Goal: Information Seeking & Learning: Learn about a topic

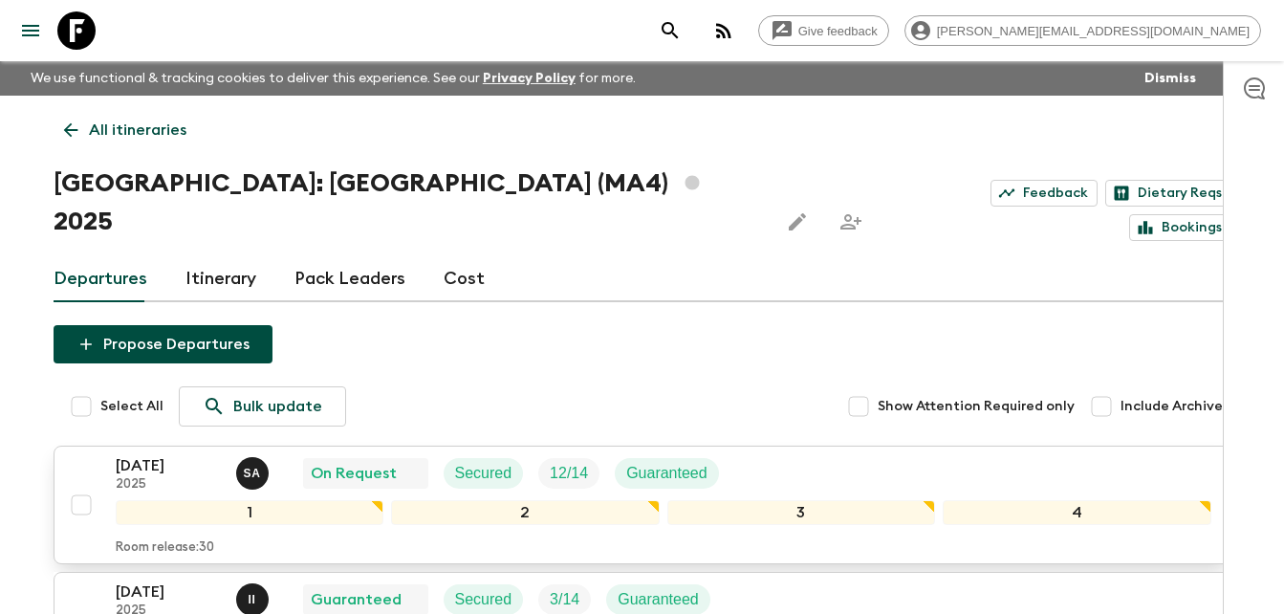
click at [150, 454] on p "[DATE]" at bounding box center [168, 465] width 105 height 23
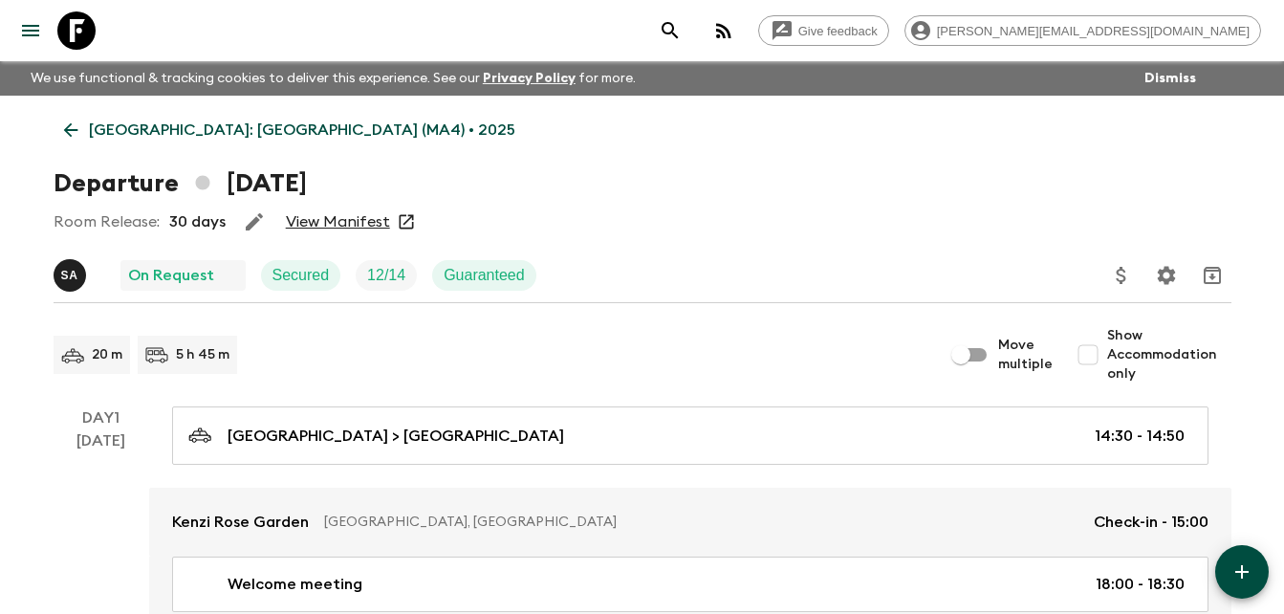
click at [352, 220] on link "View Manifest" at bounding box center [338, 221] width 104 height 19
click at [339, 225] on link "View Manifest" at bounding box center [338, 221] width 104 height 19
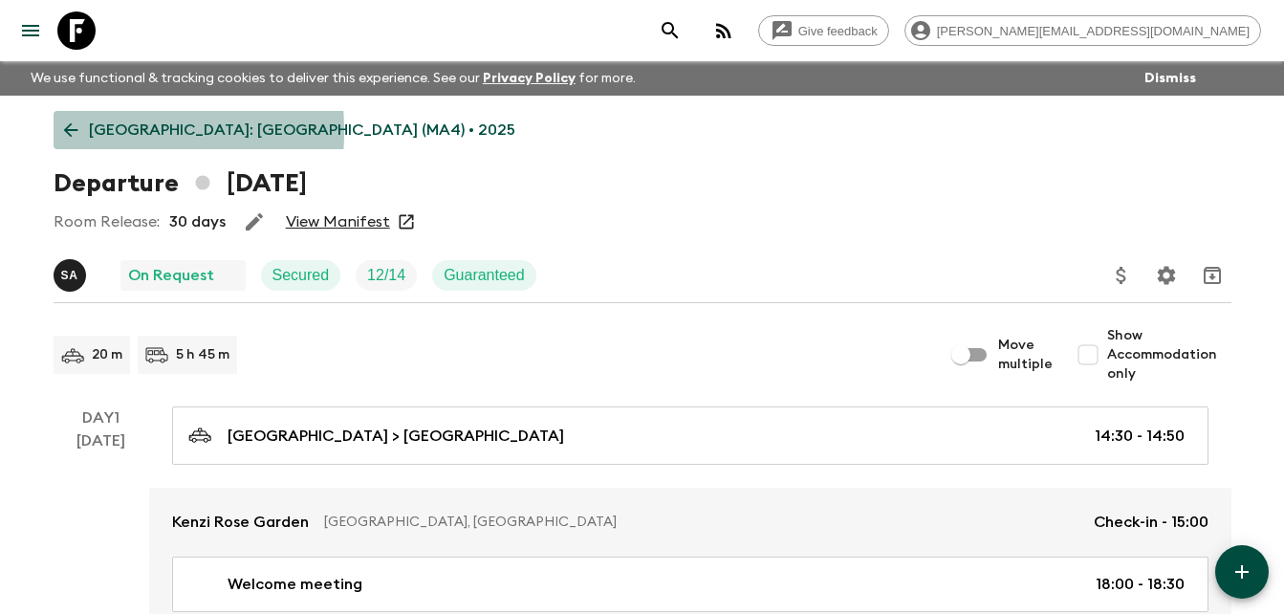
click at [71, 131] on icon at bounding box center [70, 130] width 21 height 21
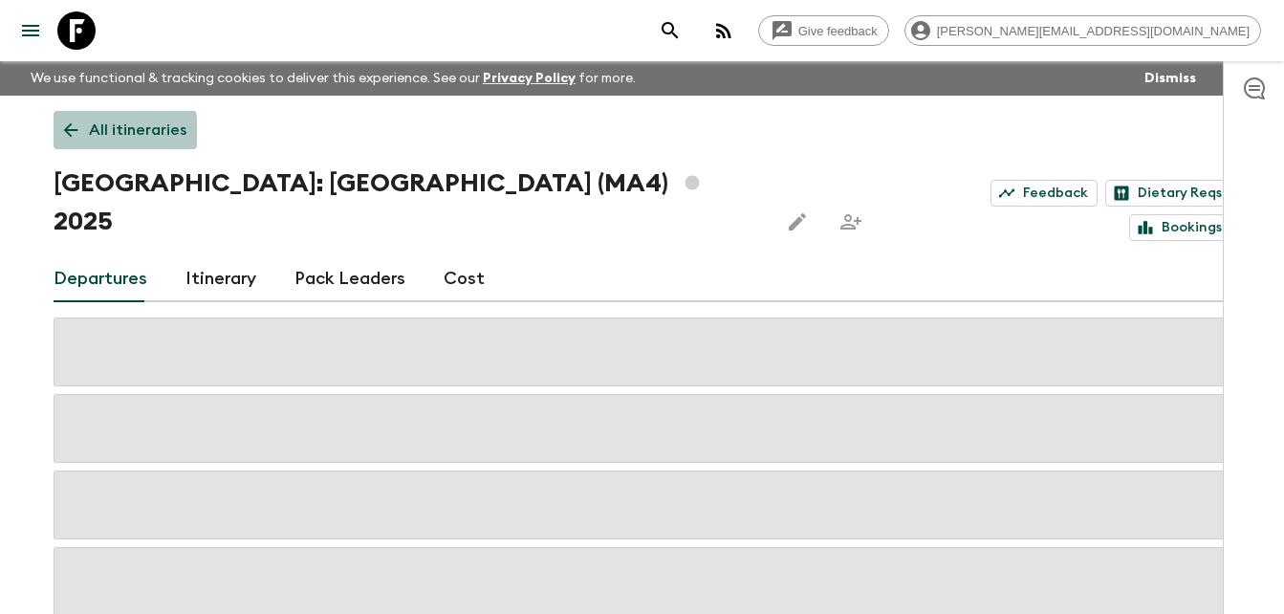
click at [66, 133] on icon at bounding box center [70, 130] width 21 height 21
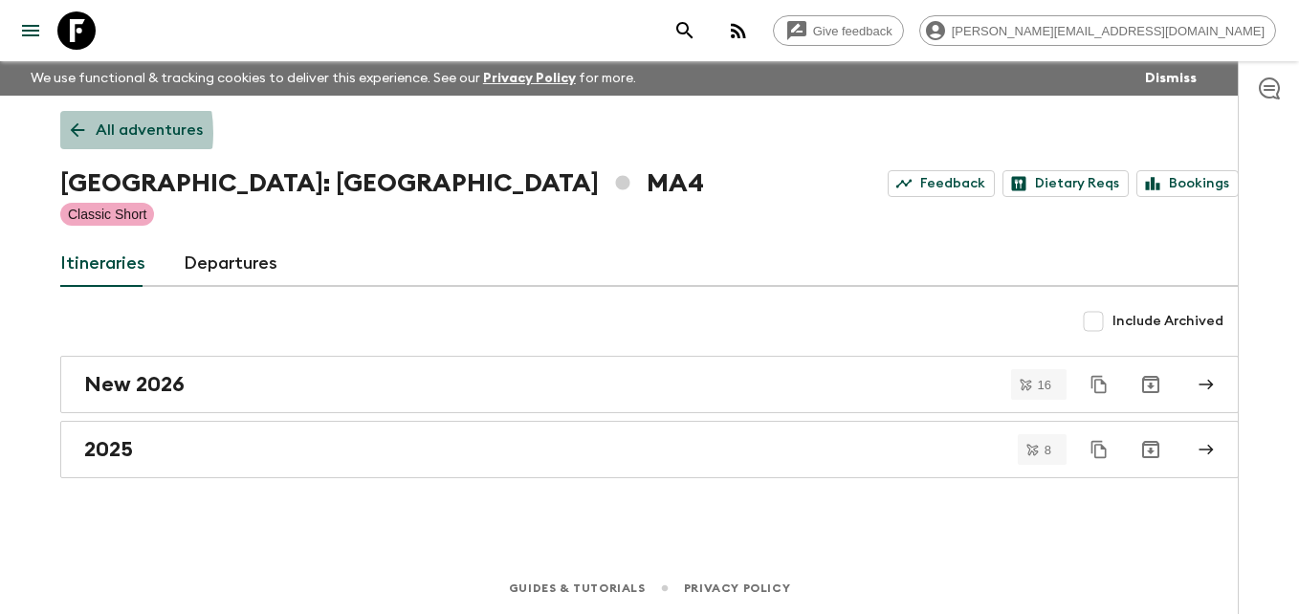
click at [66, 133] on link "All adventures" at bounding box center [136, 130] width 153 height 38
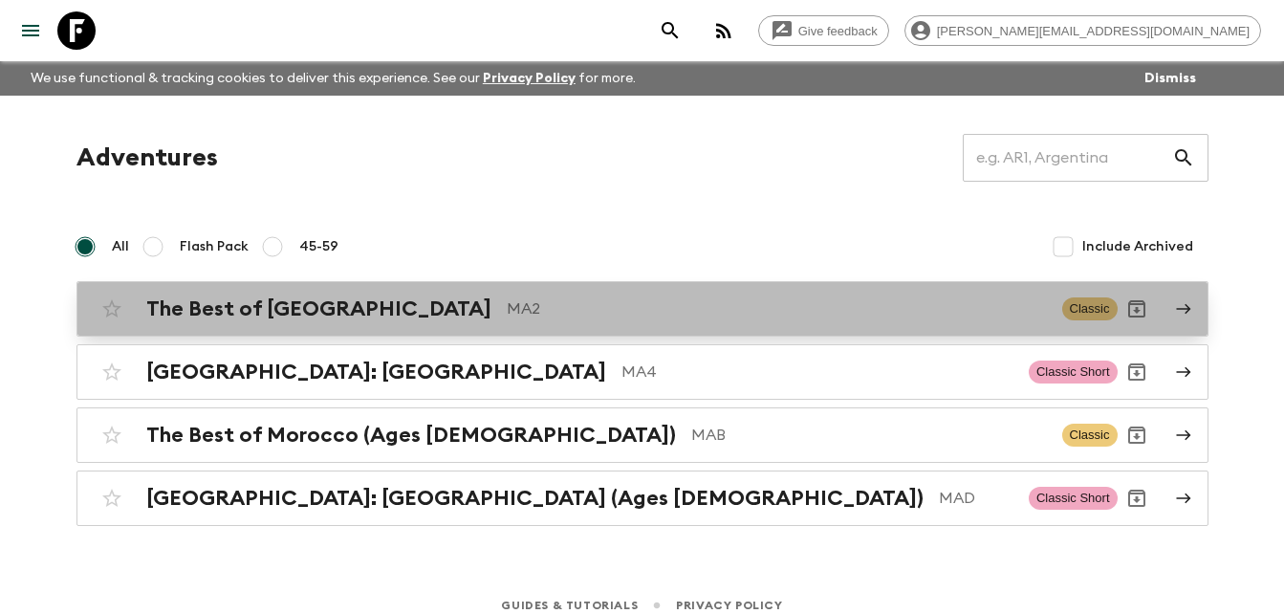
click at [263, 319] on h2 "The Best of [GEOGRAPHIC_DATA]" at bounding box center [318, 308] width 345 height 25
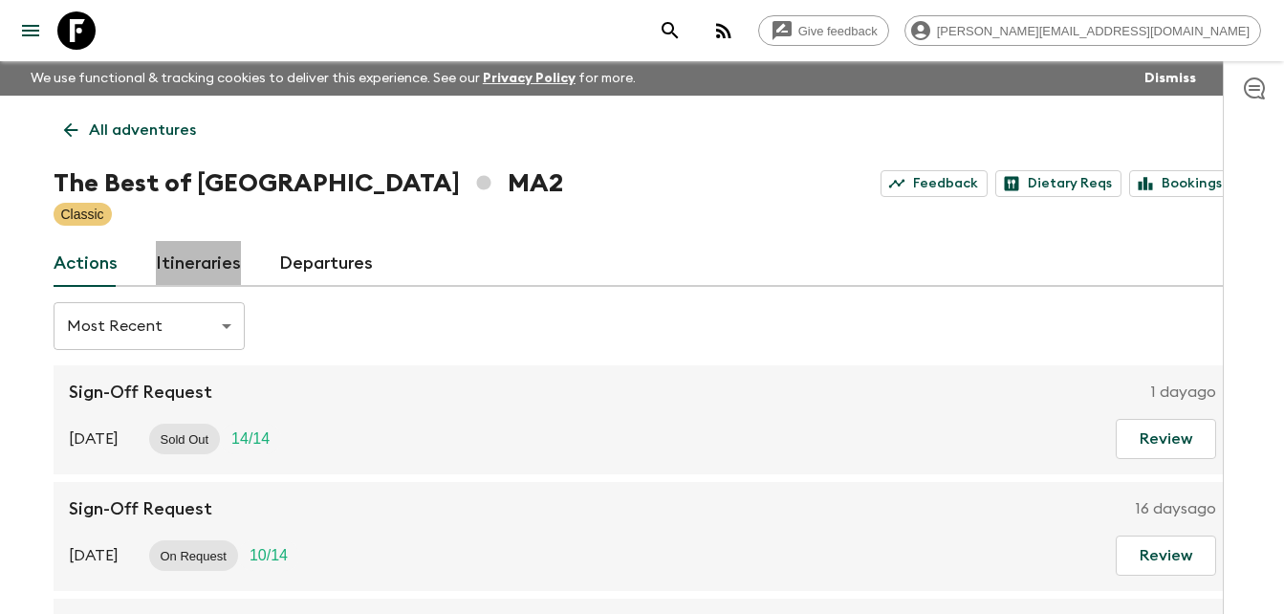
click at [211, 270] on link "Itineraries" at bounding box center [198, 264] width 85 height 46
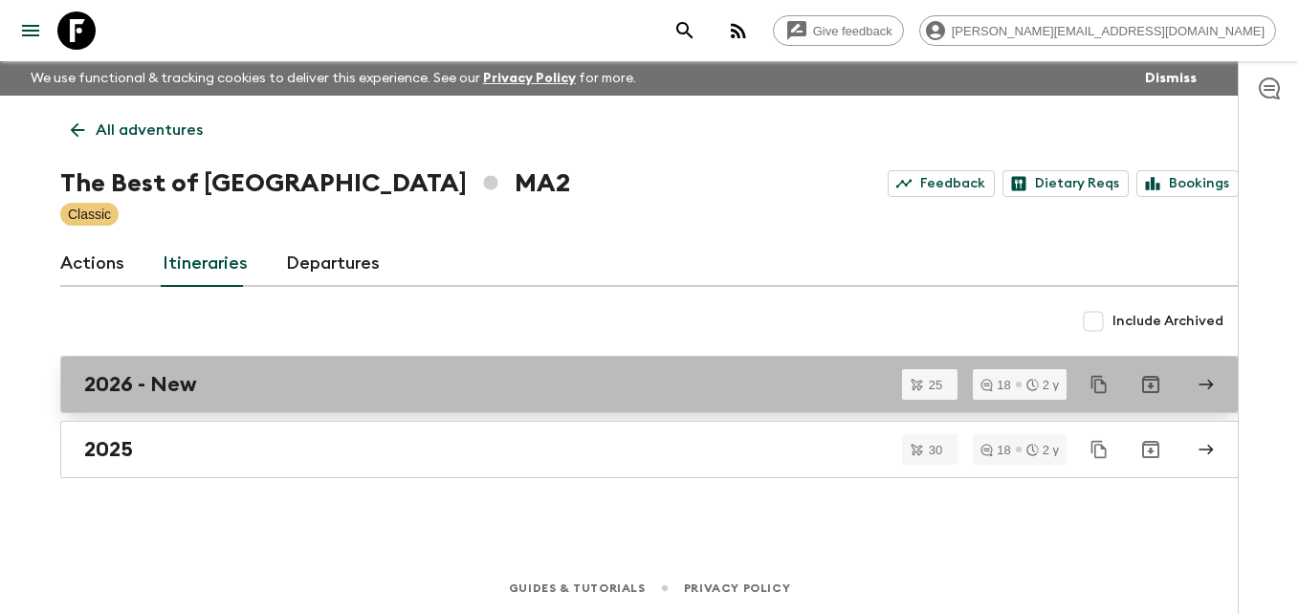
click at [150, 397] on link "2026 - New" at bounding box center [649, 384] width 1178 height 57
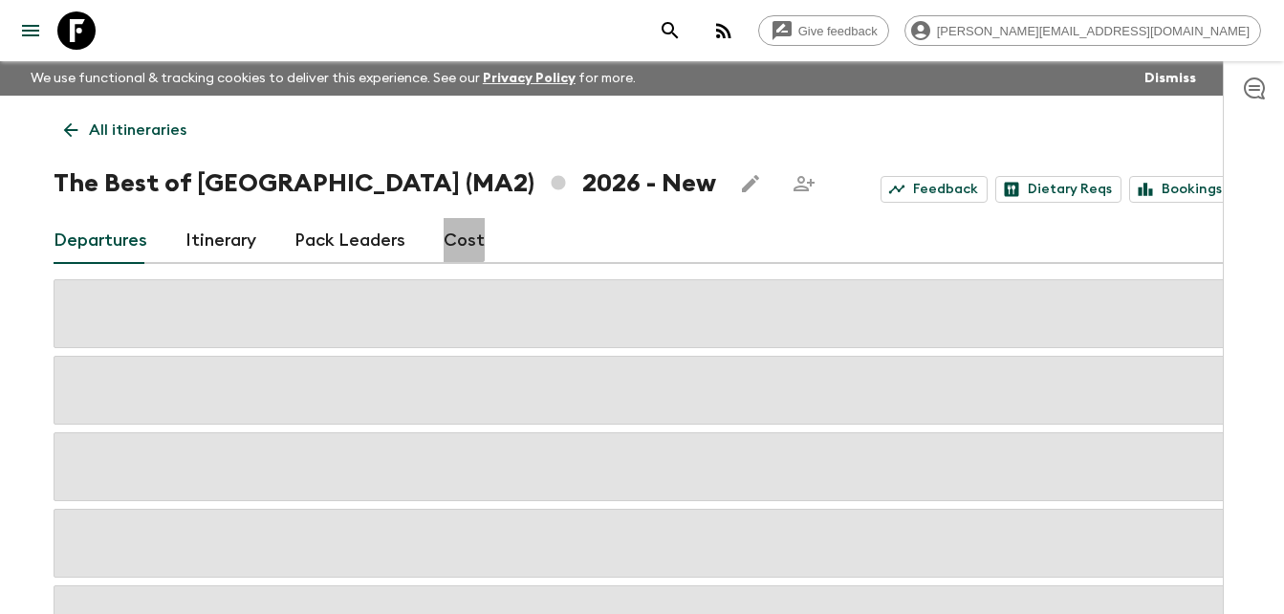
click at [453, 238] on link "Cost" at bounding box center [464, 241] width 41 height 46
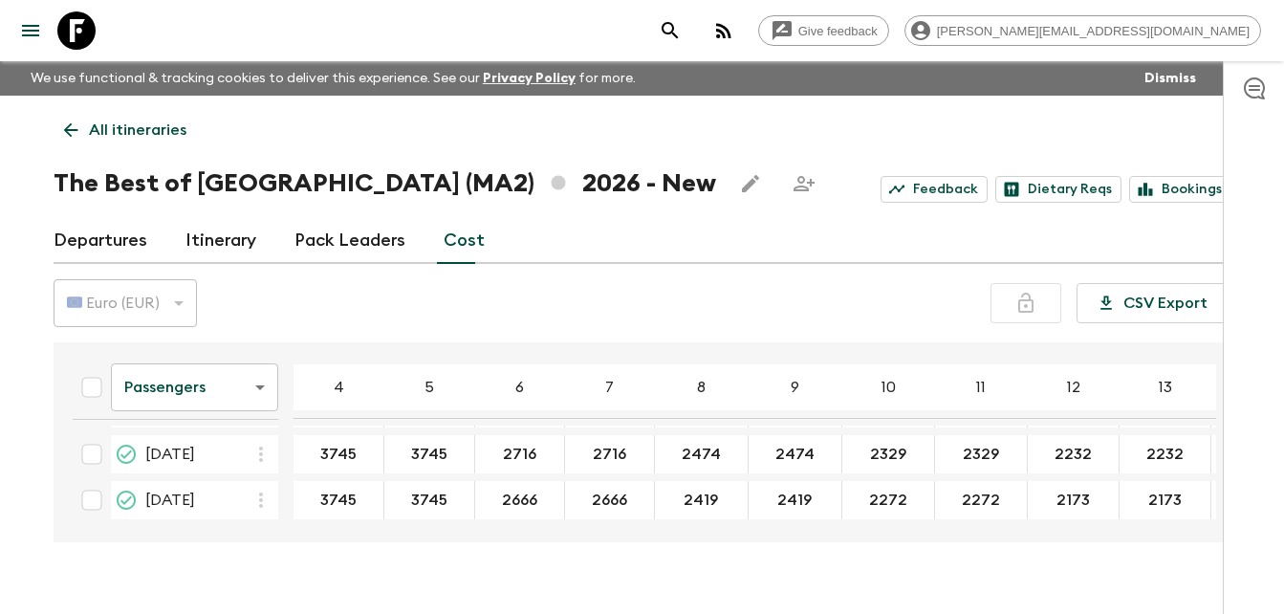
scroll to position [1061, 0]
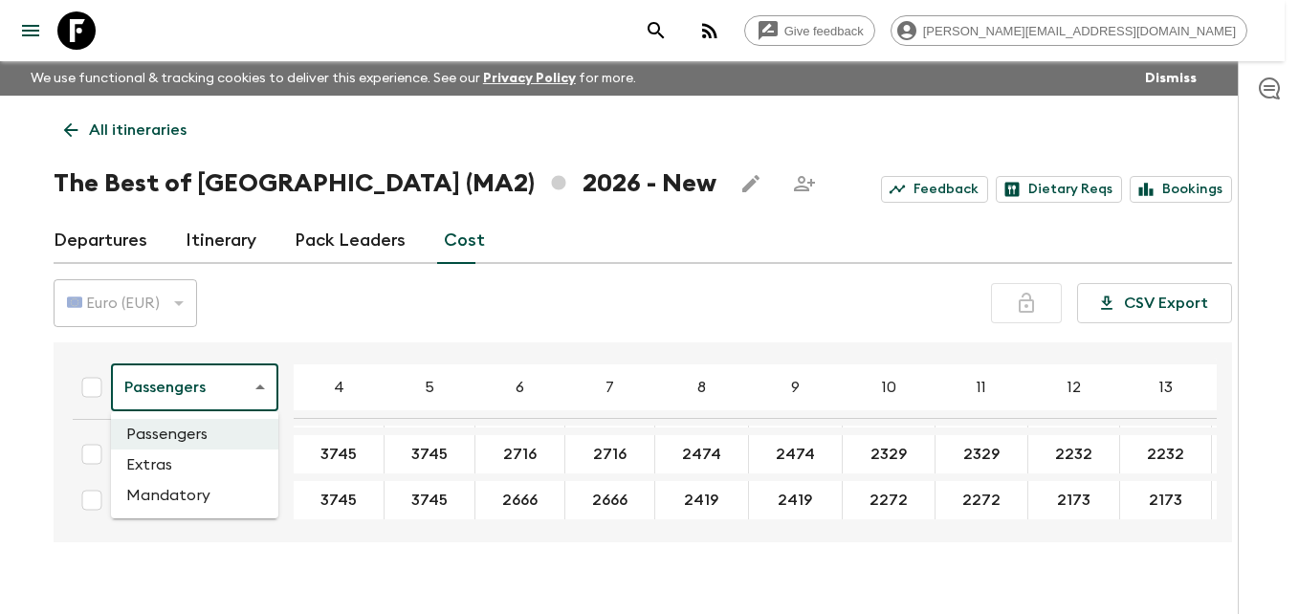
click at [259, 382] on body "Give feedback [PERSON_NAME][EMAIL_ADDRESS][DOMAIN_NAME] We use functional & tra…" at bounding box center [649, 323] width 1299 height 647
click at [155, 463] on li "Extras" at bounding box center [194, 464] width 167 height 31
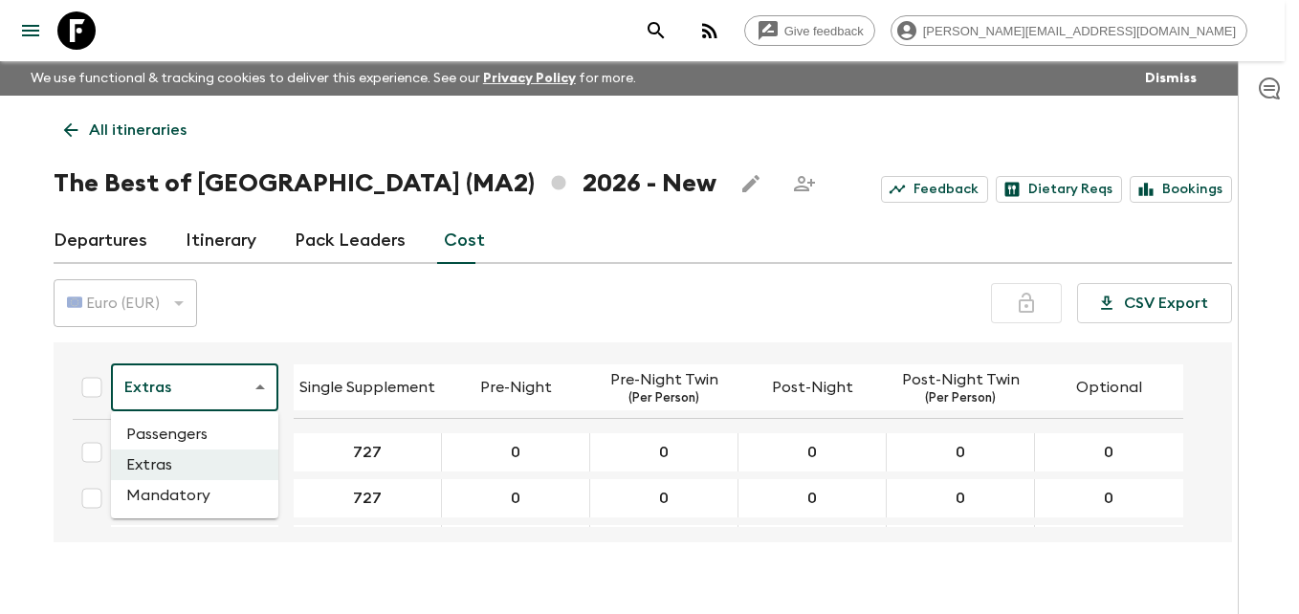
click at [263, 385] on body "Give feedback [PERSON_NAME][EMAIL_ADDRESS][DOMAIN_NAME] We use functional & tra…" at bounding box center [649, 323] width 1299 height 647
click at [185, 496] on li "Mandatory" at bounding box center [194, 495] width 167 height 31
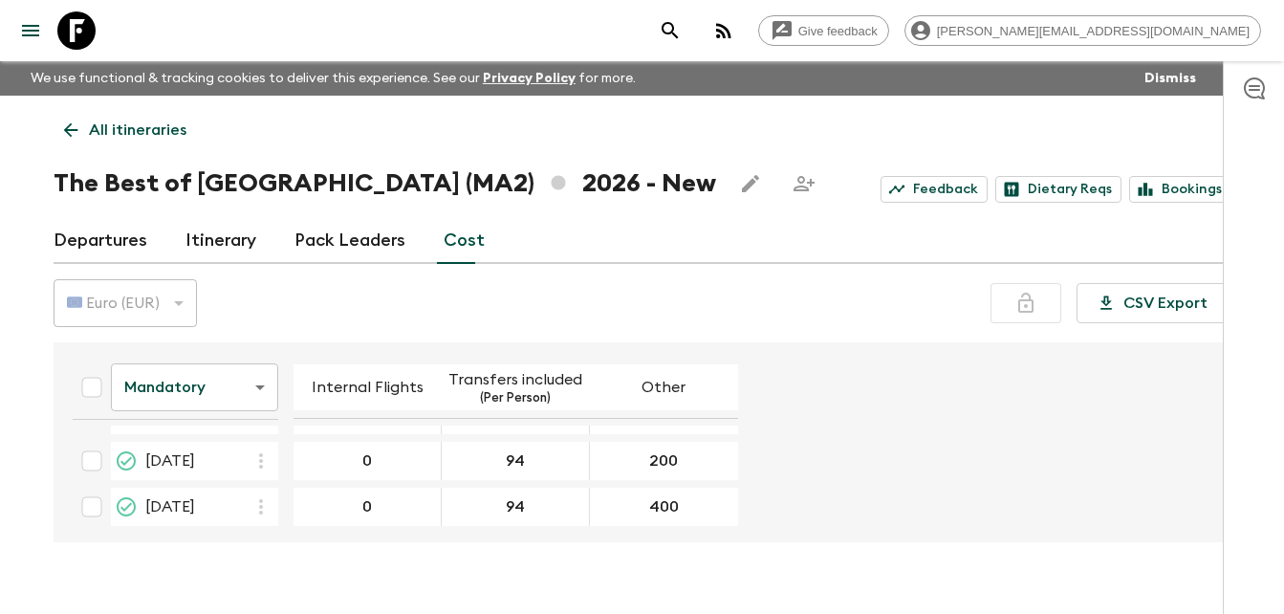
scroll to position [1054, 0]
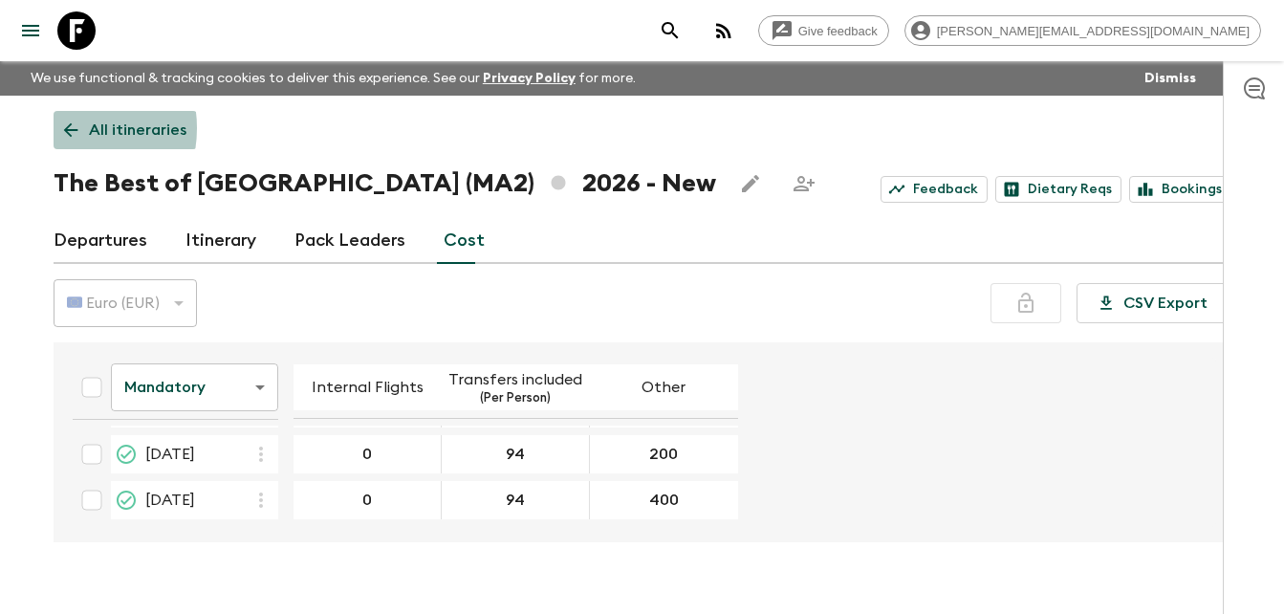
click at [64, 128] on icon at bounding box center [70, 130] width 21 height 21
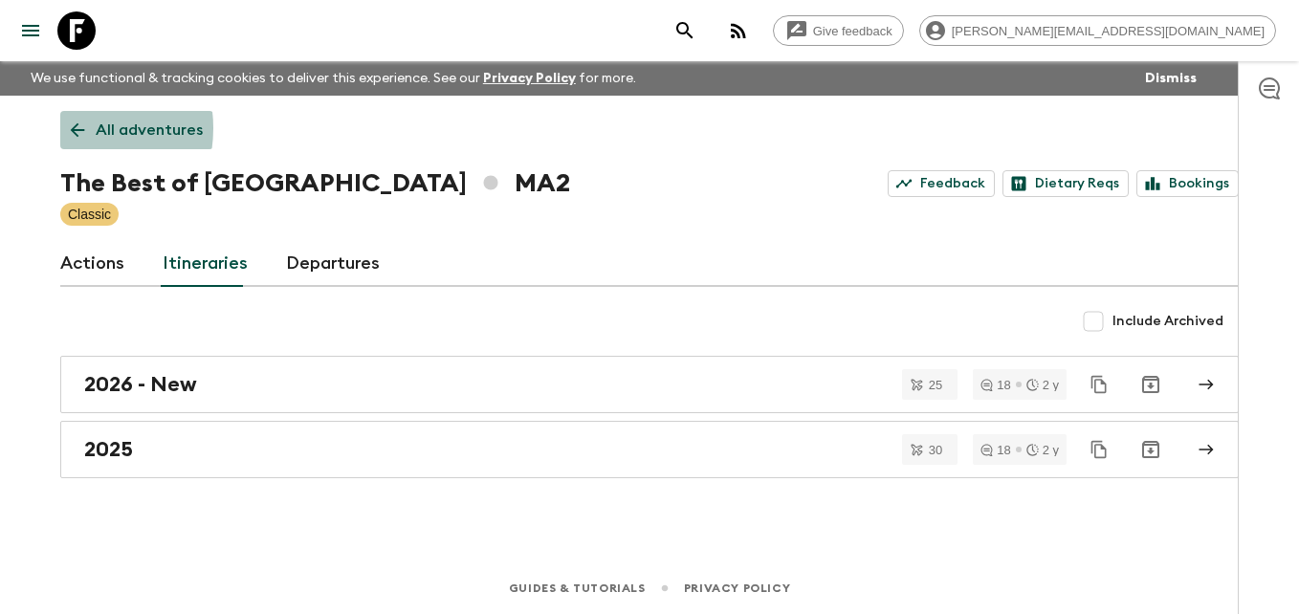
click at [64, 128] on link "All adventures" at bounding box center [136, 130] width 153 height 38
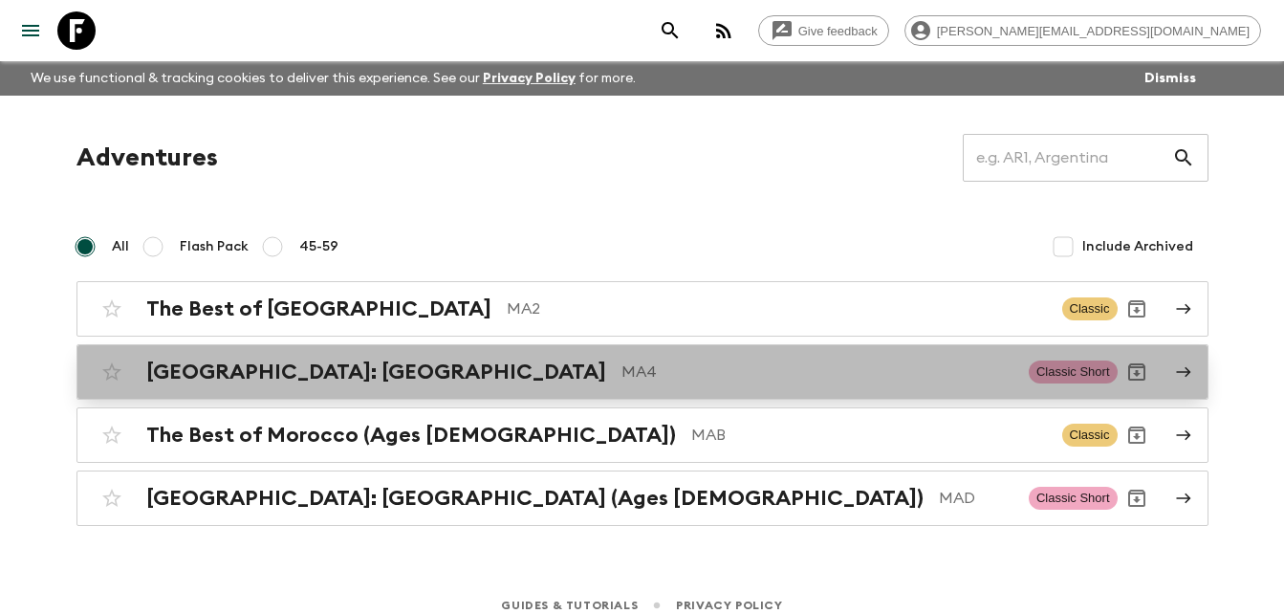
click at [270, 373] on h2 "[GEOGRAPHIC_DATA]: [GEOGRAPHIC_DATA]" at bounding box center [376, 372] width 460 height 25
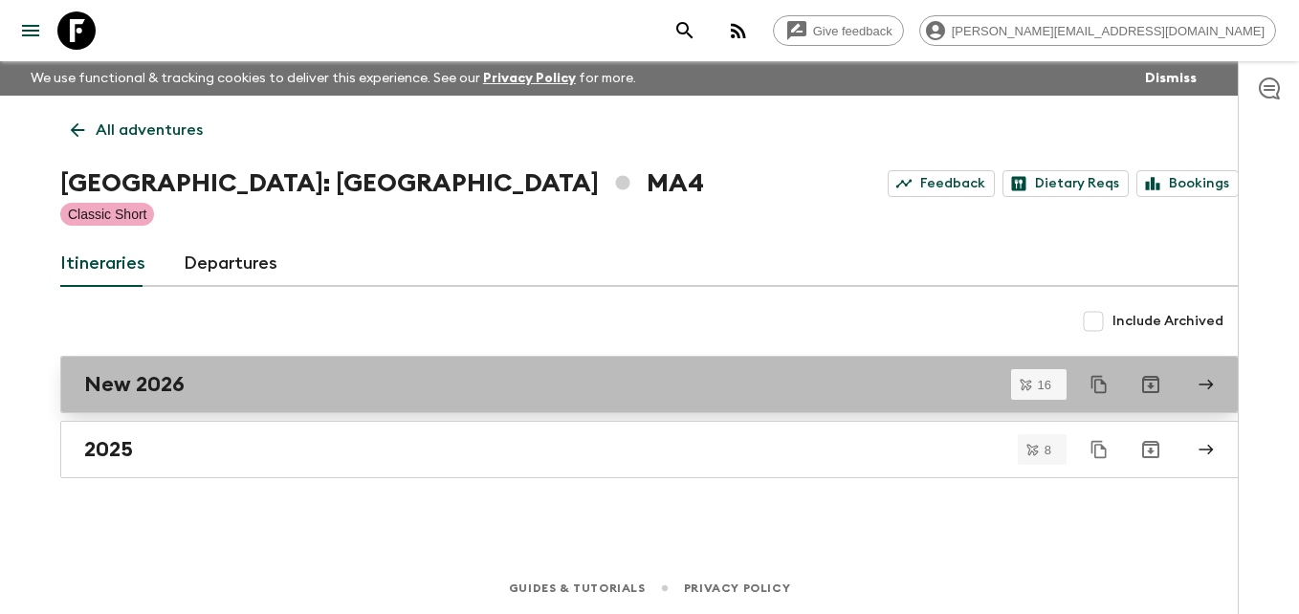
click at [125, 393] on h2 "New 2026" at bounding box center [134, 384] width 100 height 25
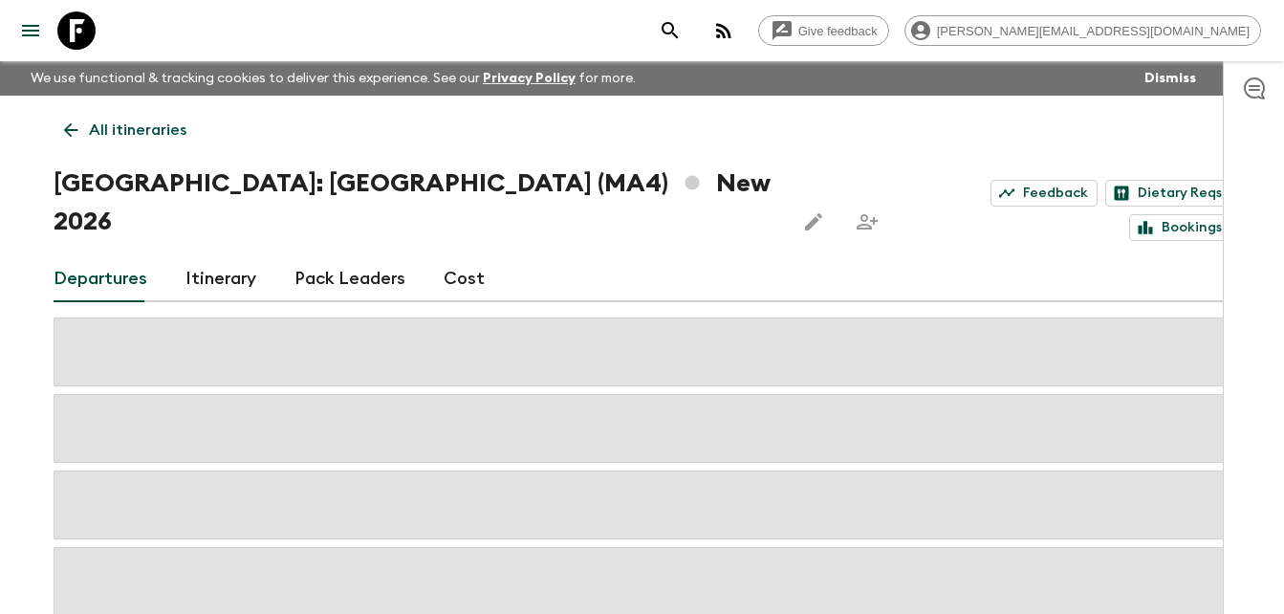
click at [460, 256] on link "Cost" at bounding box center [464, 279] width 41 height 46
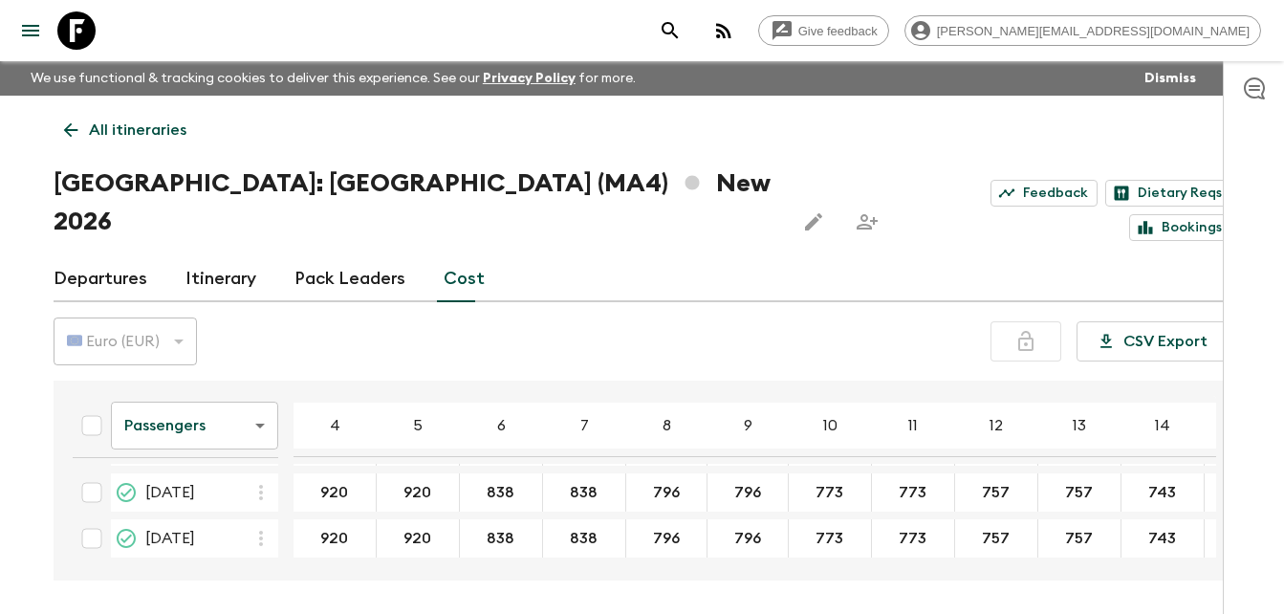
scroll to position [648, 0]
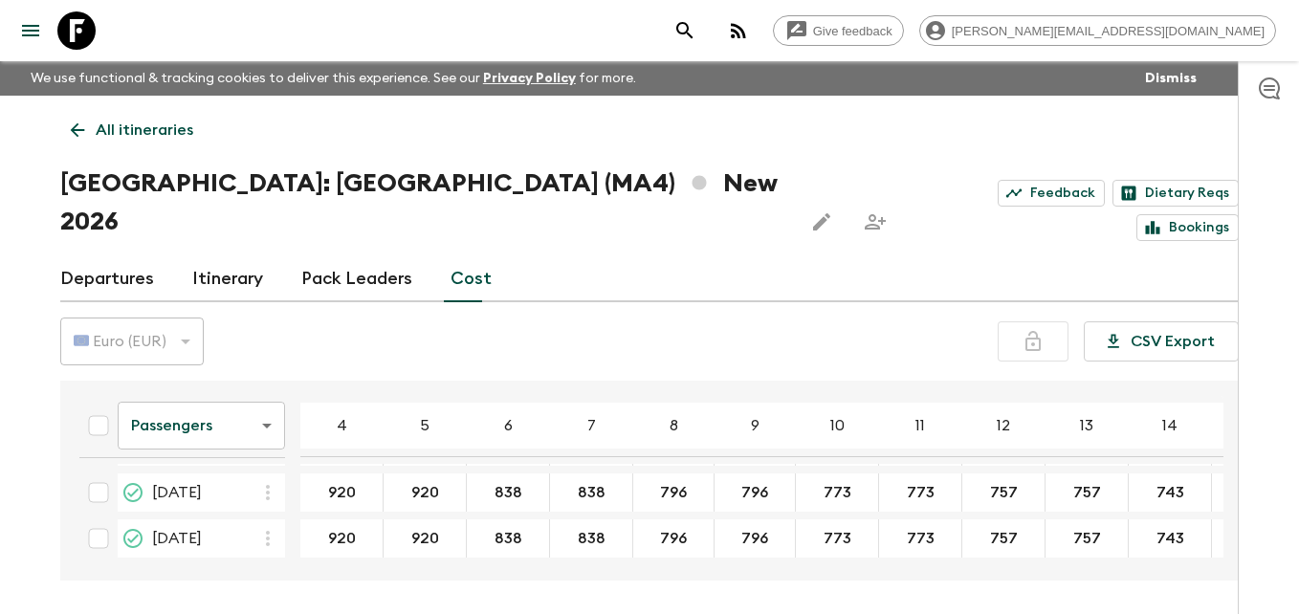
click at [257, 389] on body "Give feedback [PERSON_NAME][EMAIL_ADDRESS][DOMAIN_NAME] We use functional & tra…" at bounding box center [649, 343] width 1299 height 686
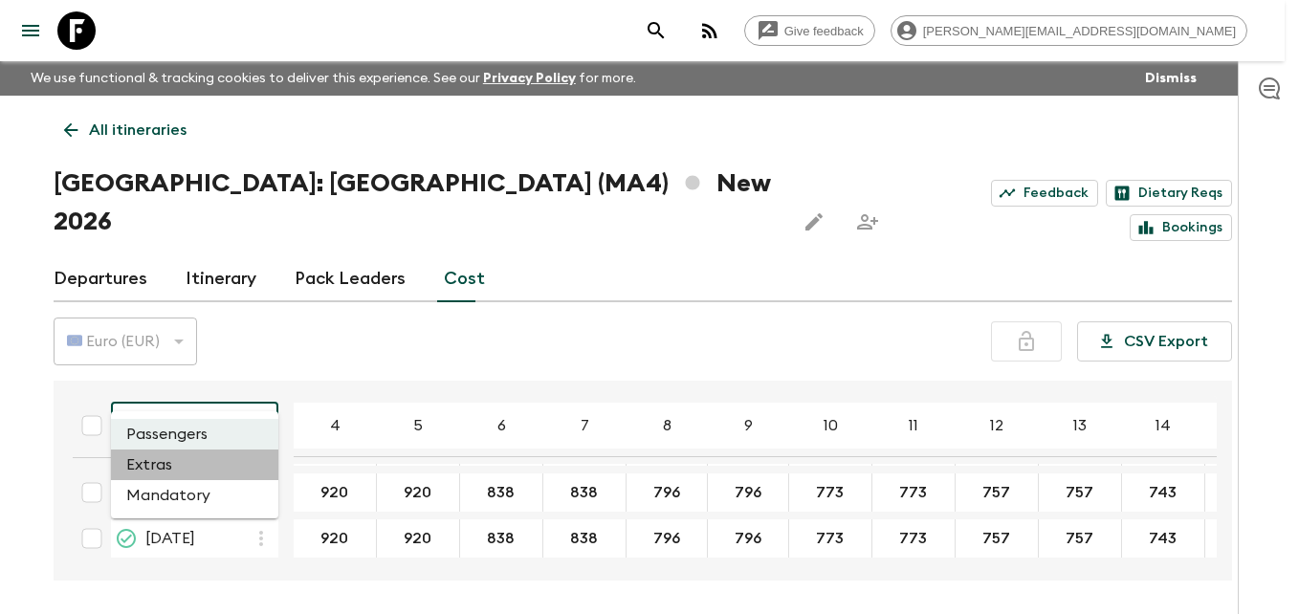
click at [156, 466] on li "Extras" at bounding box center [194, 464] width 167 height 31
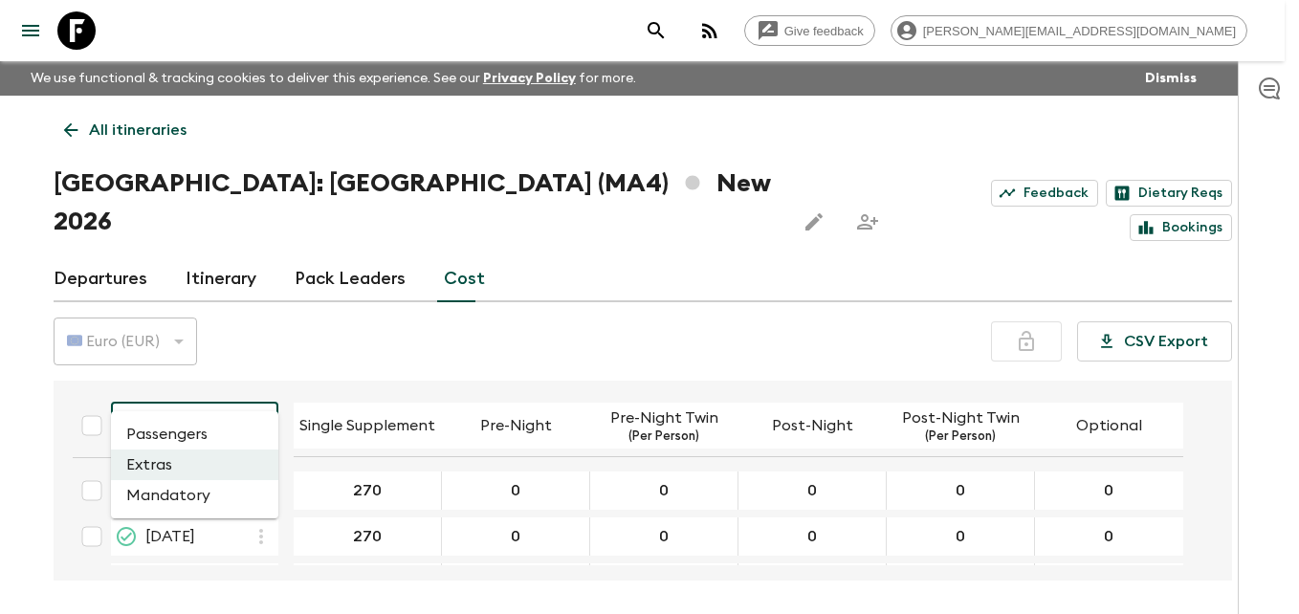
click at [262, 384] on body "Give feedback [PERSON_NAME][EMAIL_ADDRESS][DOMAIN_NAME] We use functional & tra…" at bounding box center [649, 343] width 1299 height 686
click at [165, 493] on li "Mandatory" at bounding box center [194, 495] width 167 height 31
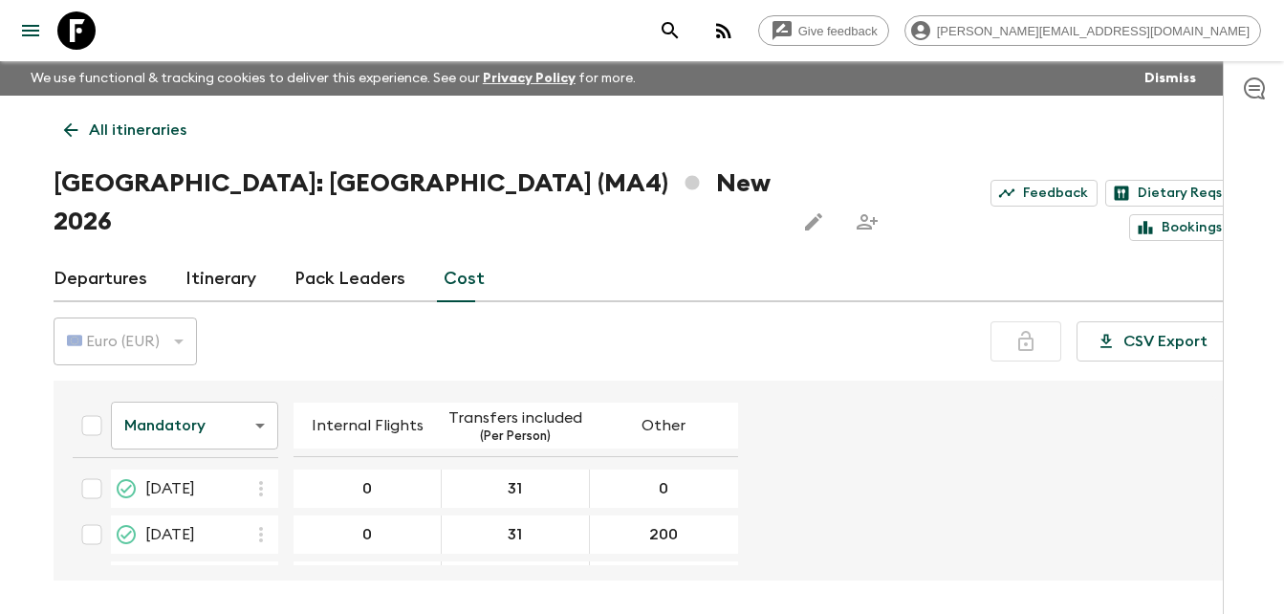
scroll to position [641, 0]
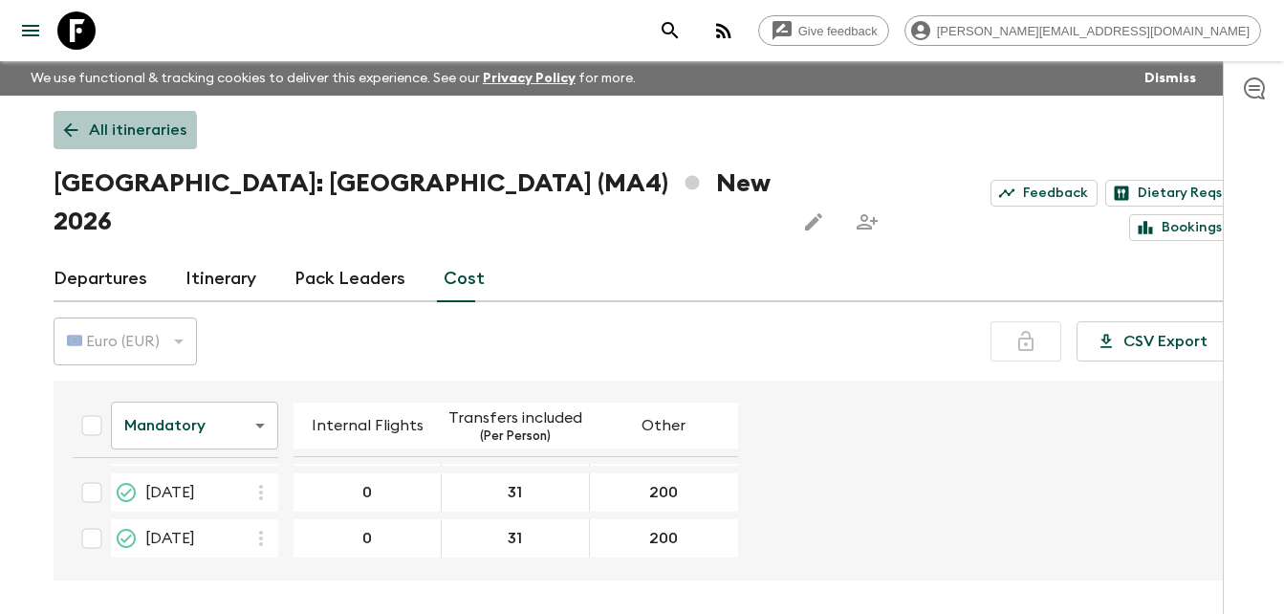
click at [71, 139] on icon at bounding box center [70, 130] width 21 height 21
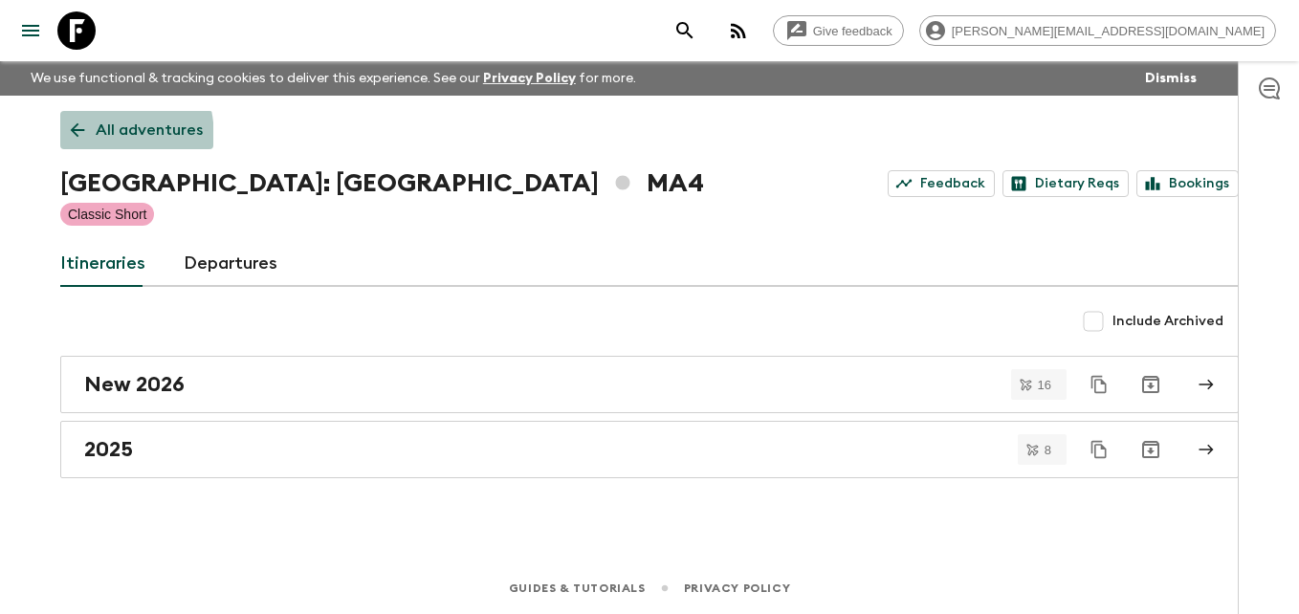
click at [71, 139] on icon at bounding box center [77, 130] width 21 height 21
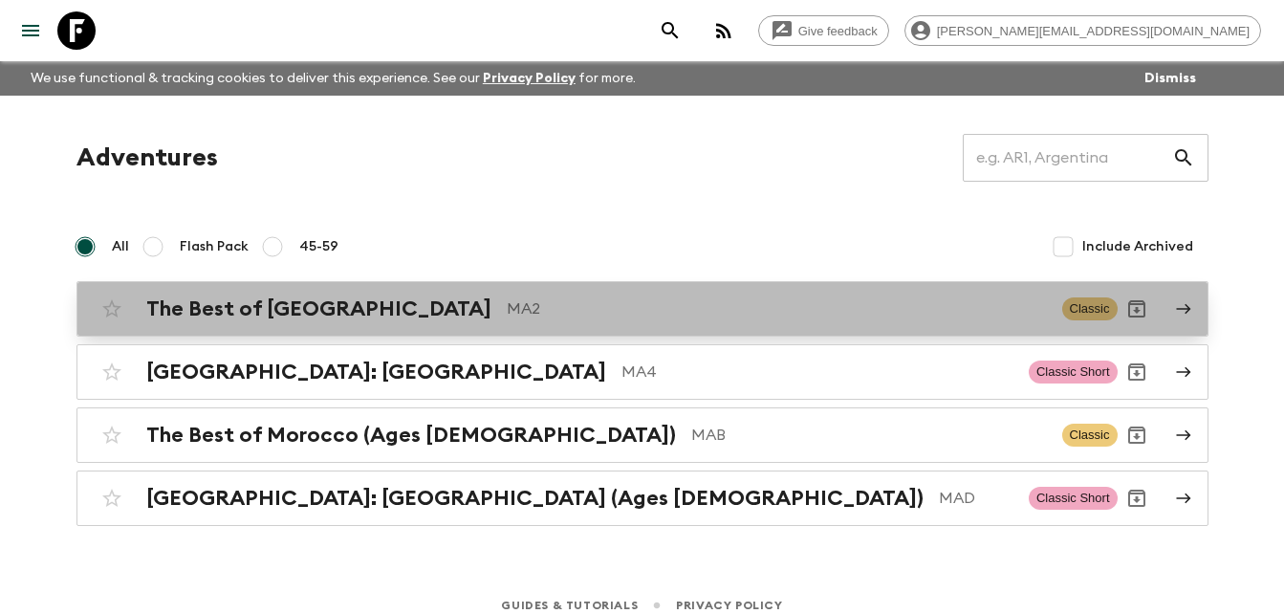
click at [282, 318] on h2 "The Best of [GEOGRAPHIC_DATA]" at bounding box center [318, 308] width 345 height 25
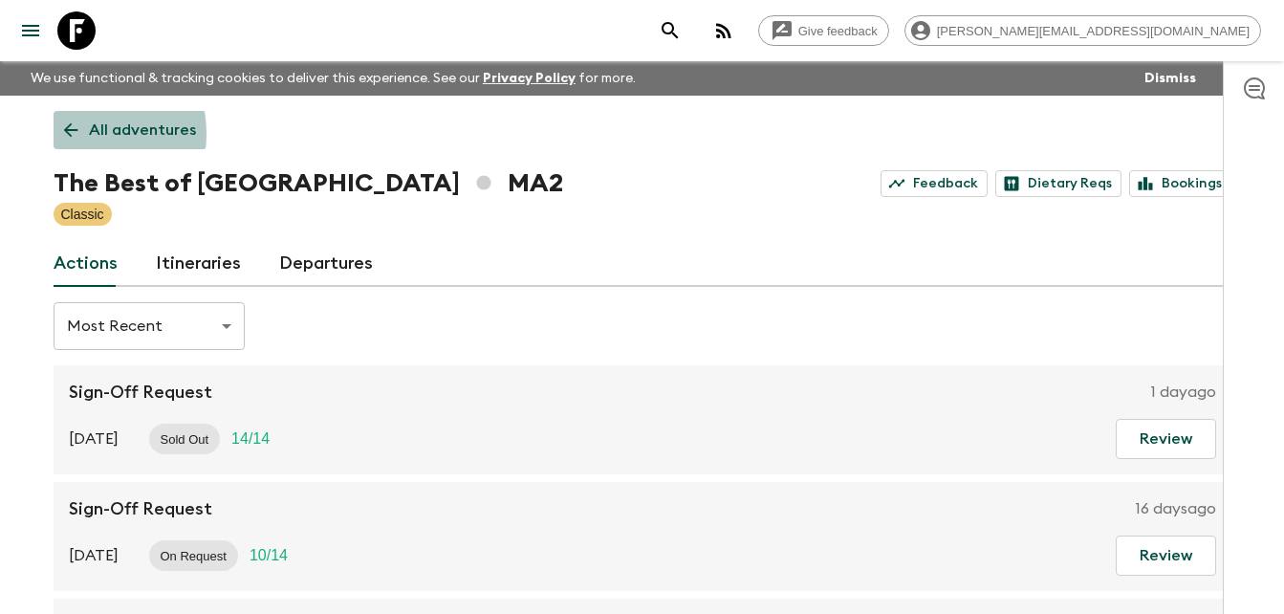
click at [65, 134] on icon at bounding box center [70, 130] width 21 height 21
